Goal: Task Accomplishment & Management: Use online tool/utility

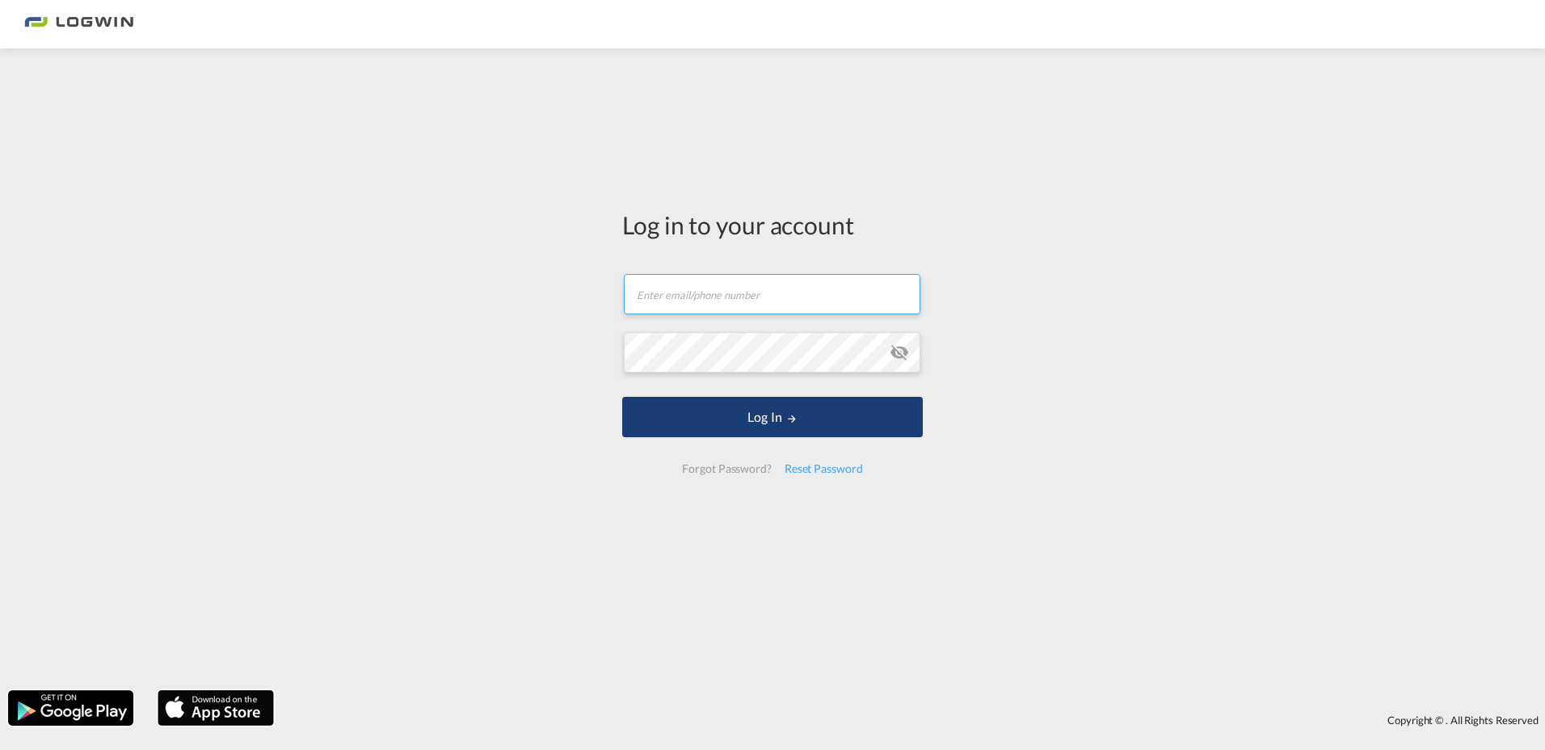
type input "[PERSON_NAME][EMAIL_ADDRESS][DOMAIN_NAME]"
click at [779, 430] on button "Log In" at bounding box center [772, 417] width 301 height 40
